Goal: Information Seeking & Learning: Learn about a topic

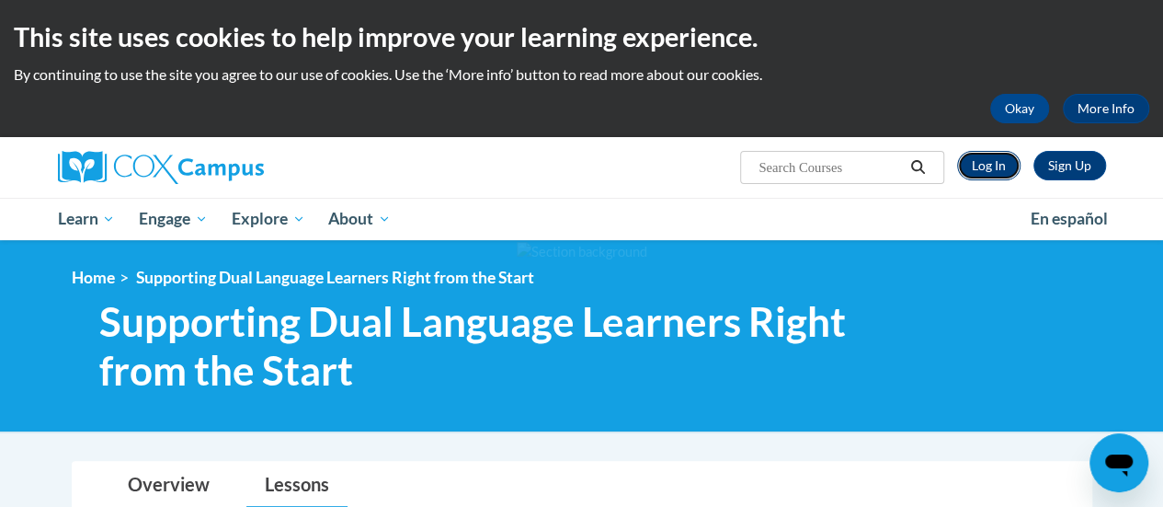
click at [976, 170] on link "Log In" at bounding box center [988, 165] width 63 height 29
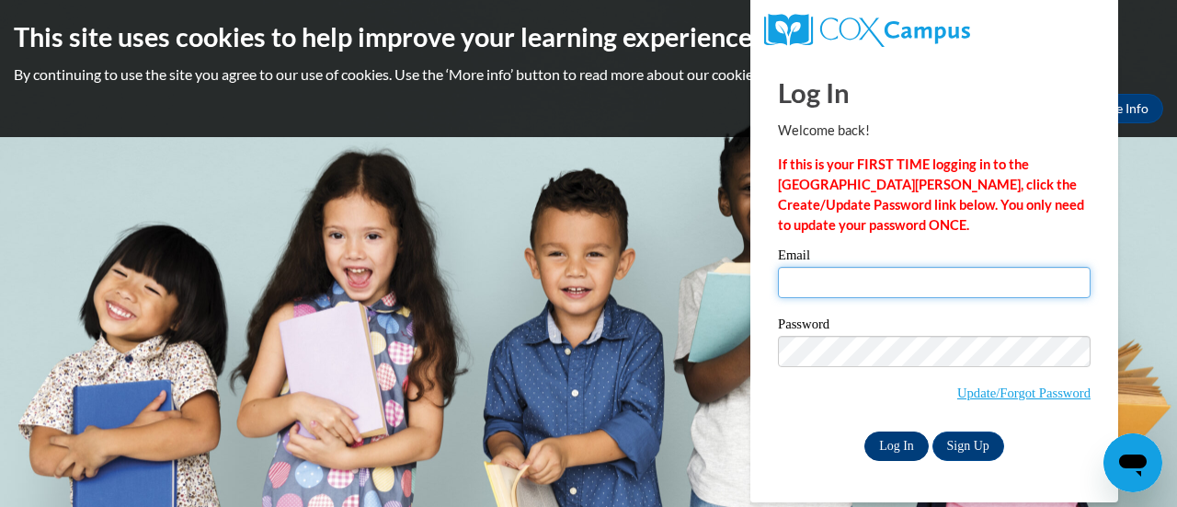
type input "amy.green@swcsd.us"
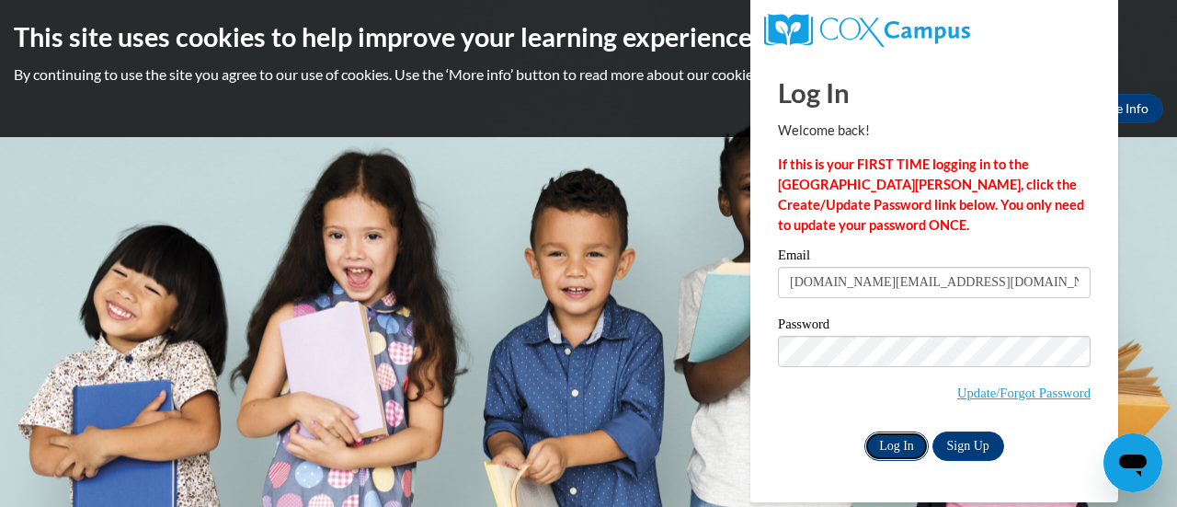
click at [912, 451] on input "Log In" at bounding box center [896, 445] width 64 height 29
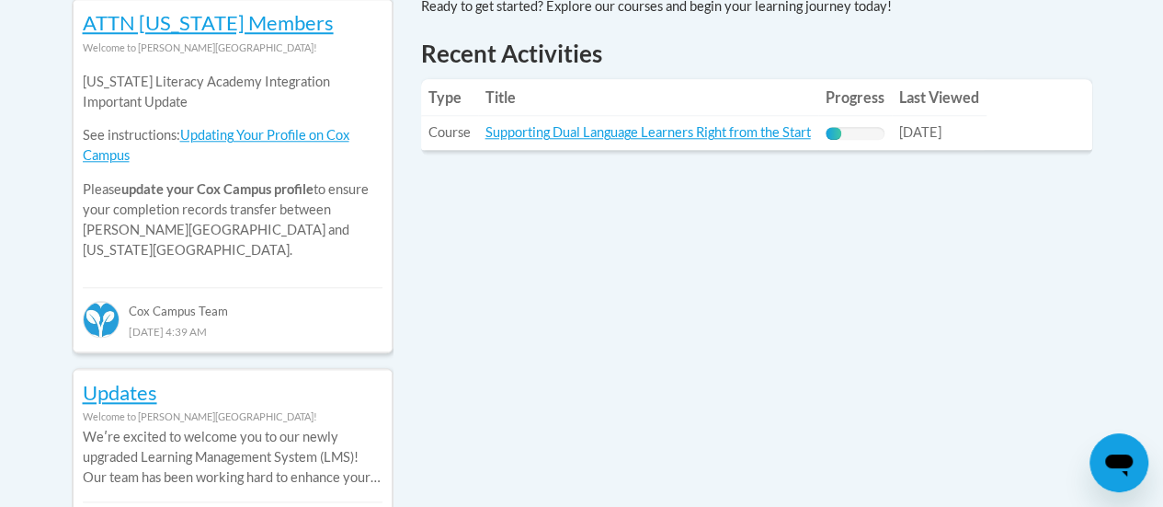
scroll to position [919, 0]
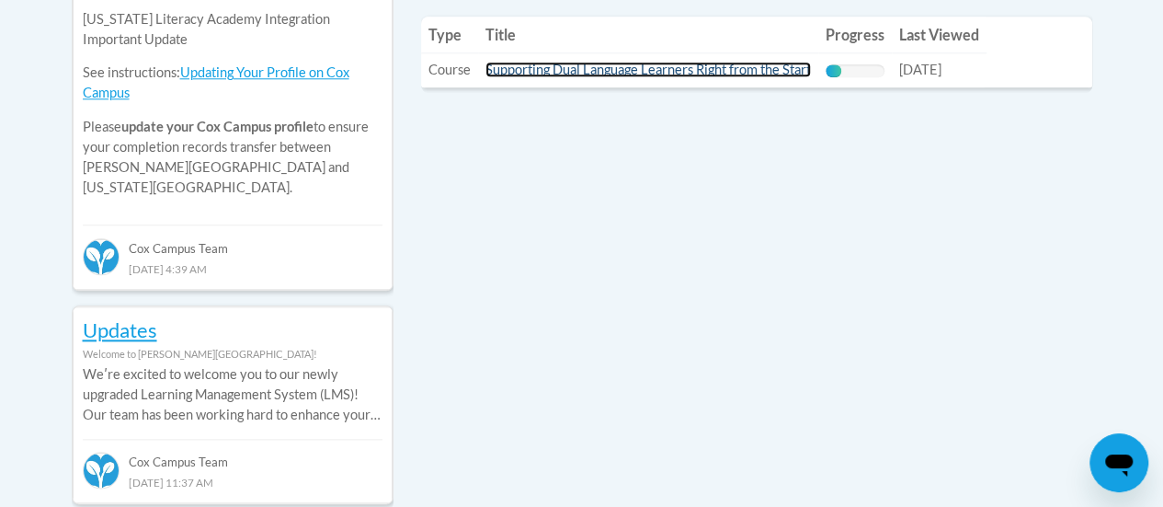
click at [626, 69] on link "Supporting Dual Language Learners Right from the Start" at bounding box center [647, 70] width 325 height 16
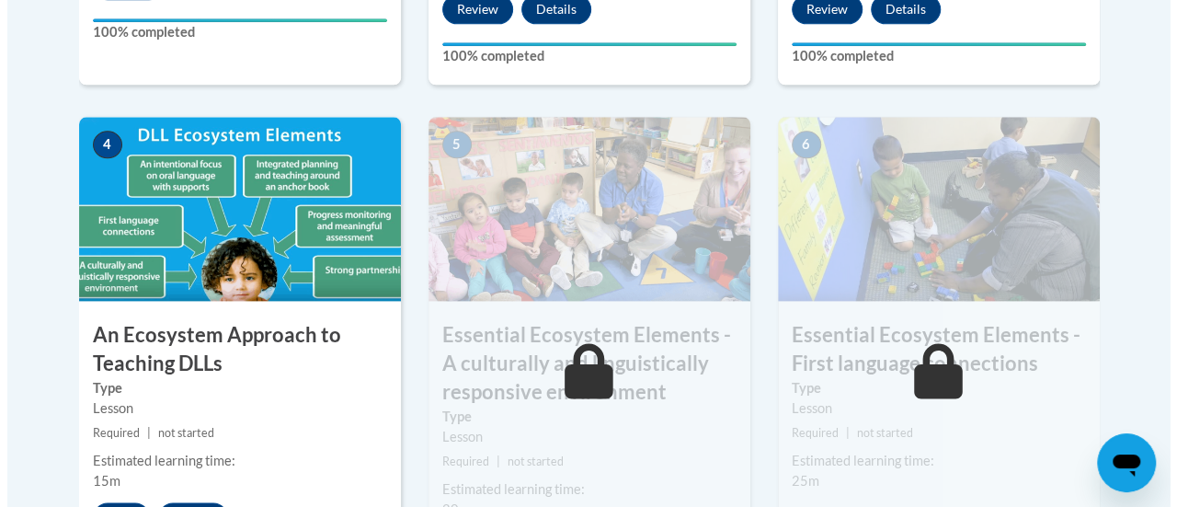
scroll to position [1103, 0]
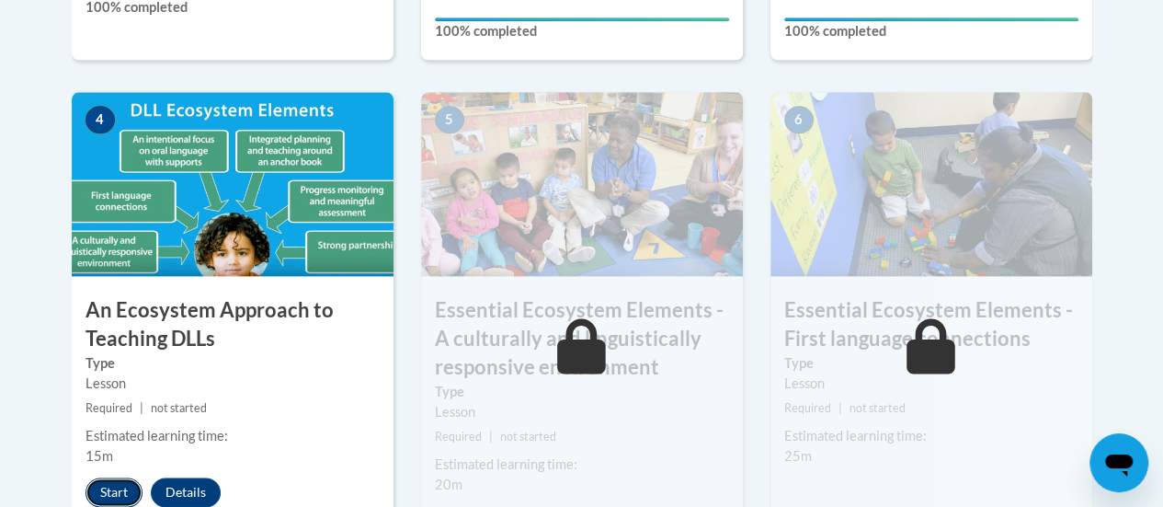
click at [125, 500] on button "Start" at bounding box center [113, 491] width 57 height 29
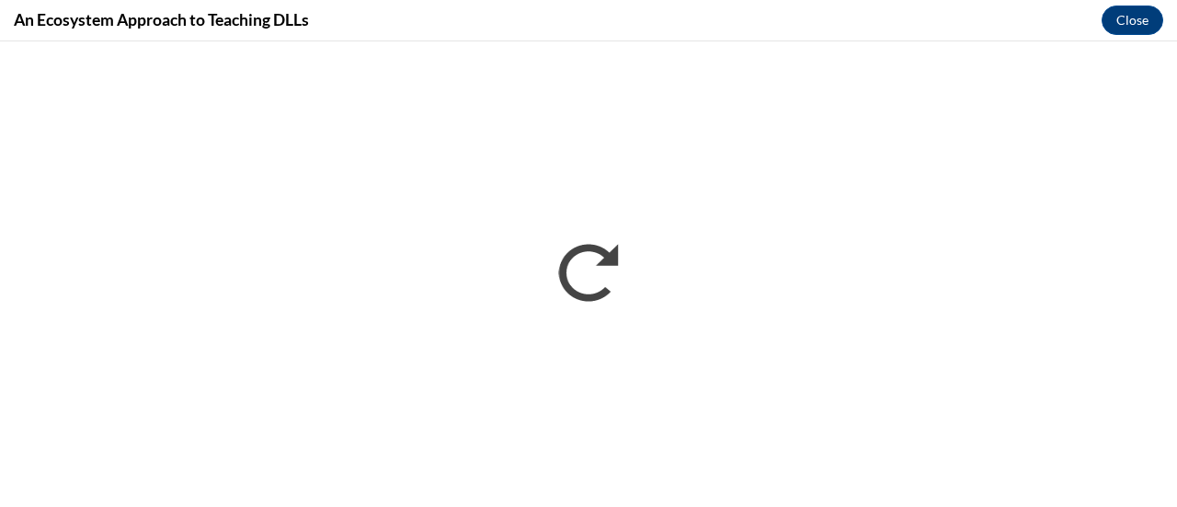
scroll to position [0, 0]
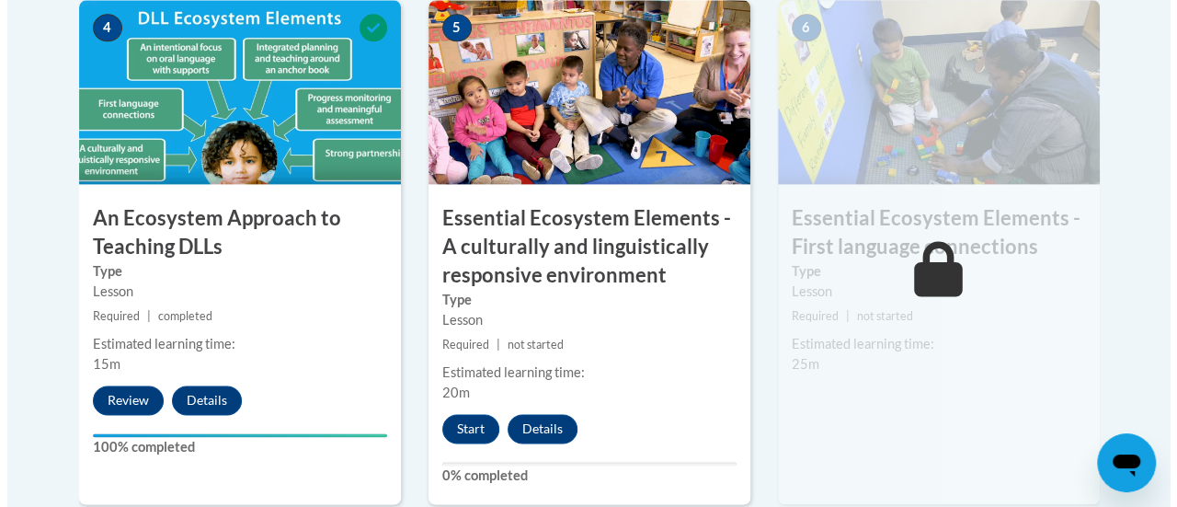
scroll to position [1287, 0]
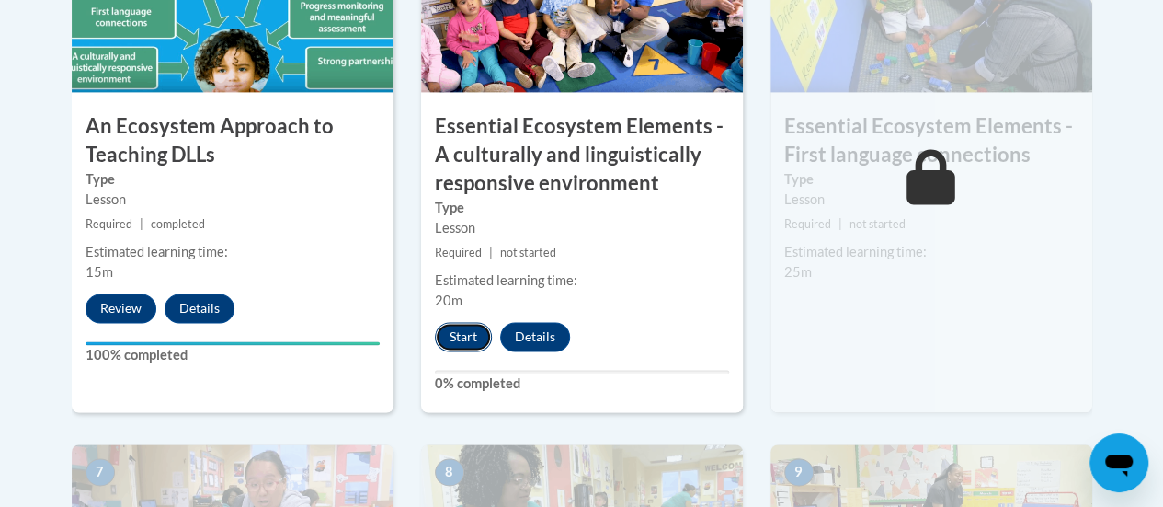
click at [471, 329] on button "Start" at bounding box center [463, 336] width 57 height 29
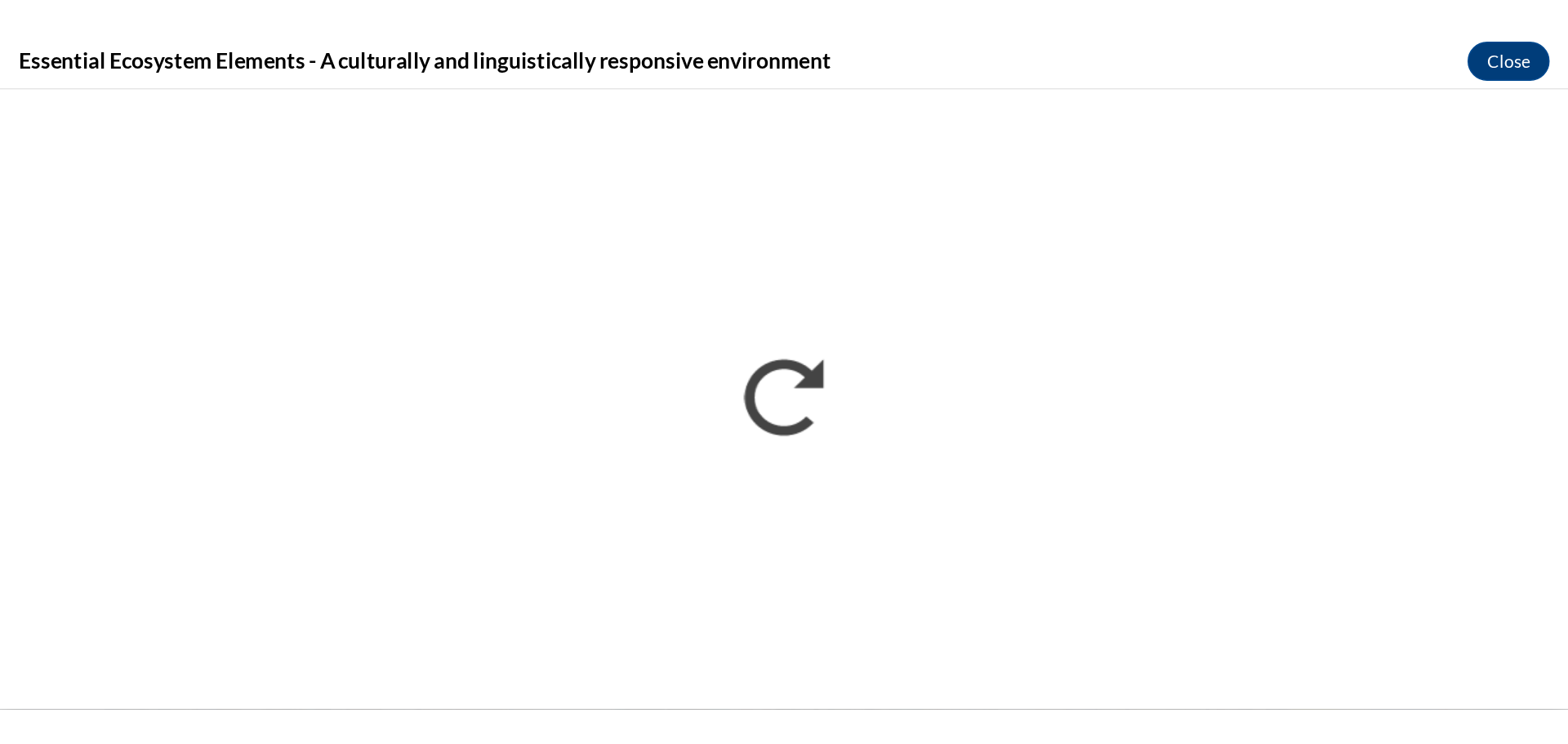
scroll to position [0, 0]
